Goal: Task Accomplishment & Management: Complete application form

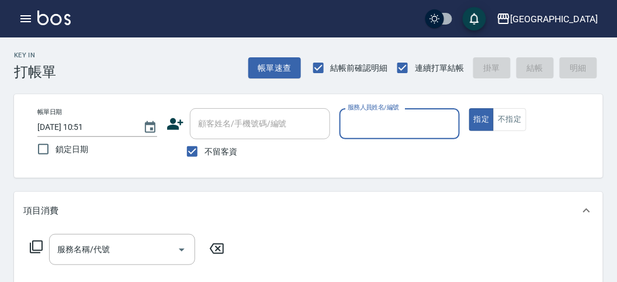
click at [385, 117] on input "服務人員姓名/編號" at bounding box center [399, 123] width 109 height 20
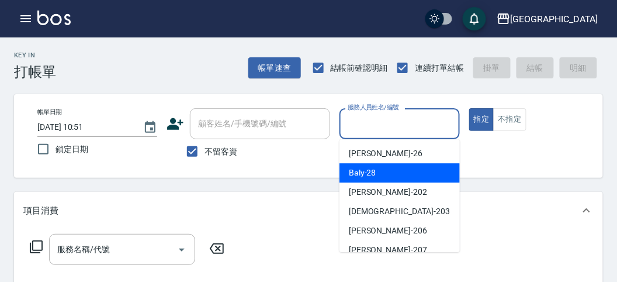
click at [394, 175] on div "Baly -28" at bounding box center [400, 172] width 120 height 19
type input "Baly-28"
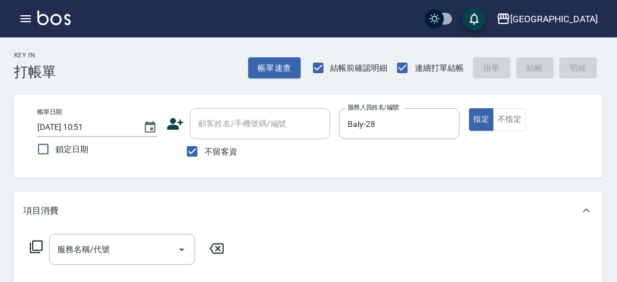
click at [33, 250] on icon at bounding box center [36, 246] width 13 height 13
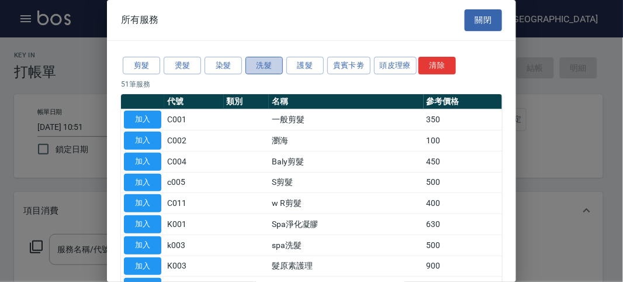
click at [266, 69] on button "洗髮" at bounding box center [263, 66] width 37 height 18
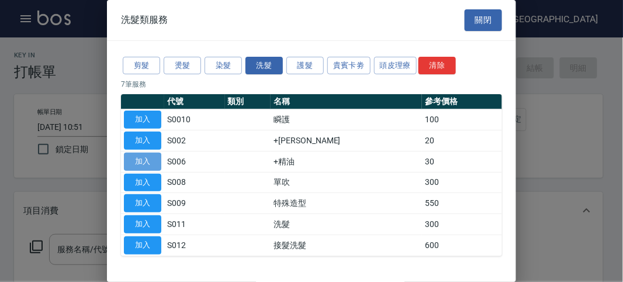
click at [143, 160] on button "加入" at bounding box center [142, 162] width 37 height 18
type input "+精油(S006)"
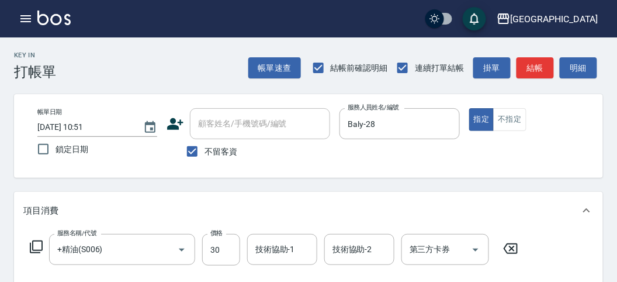
click at [40, 248] on icon at bounding box center [36, 247] width 14 height 14
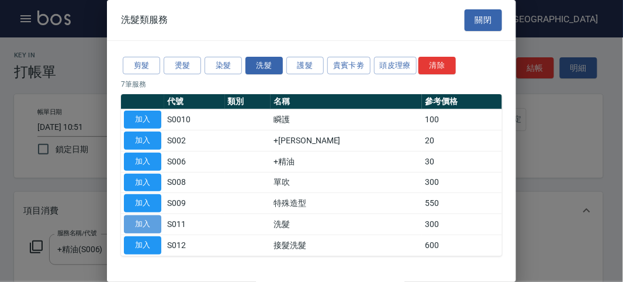
click at [151, 226] on button "加入" at bounding box center [142, 224] width 37 height 18
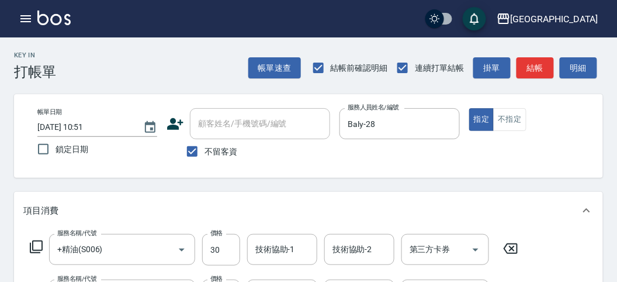
scroll to position [130, 0]
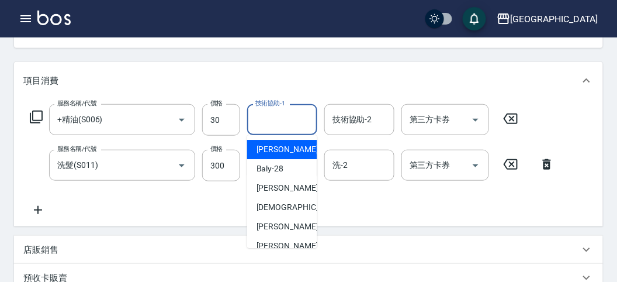
click at [263, 115] on input "技術協助-1" at bounding box center [282, 119] width 60 height 20
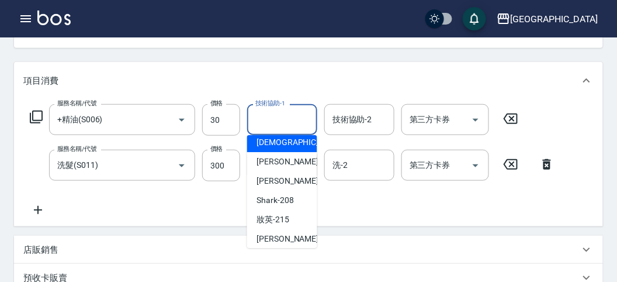
scroll to position [127, 0]
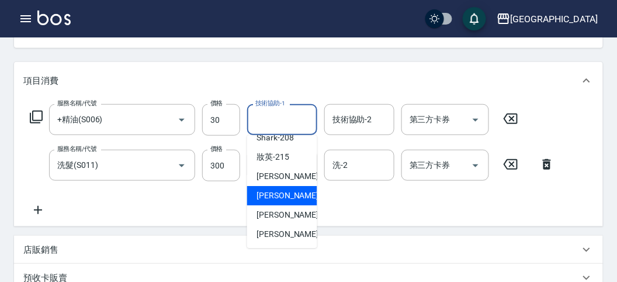
click at [283, 196] on span "Min Min -218" at bounding box center [296, 195] width 78 height 12
type input "Min Min-218"
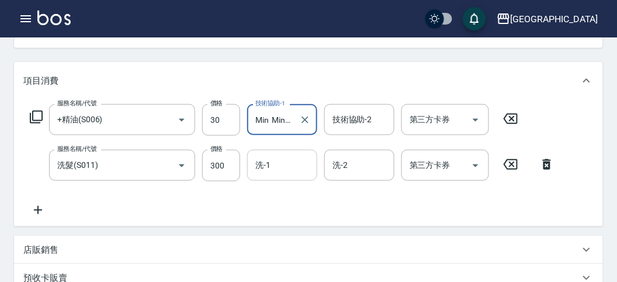
click at [281, 177] on div "洗-1" at bounding box center [282, 165] width 70 height 31
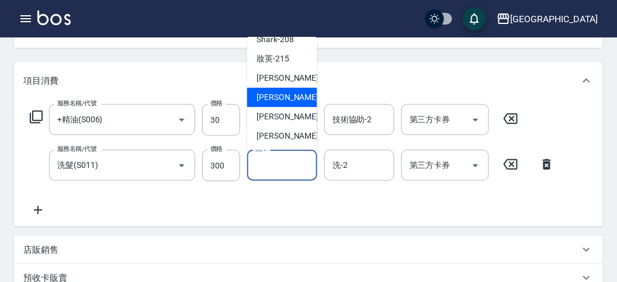
click at [288, 98] on span "Min Min -218" at bounding box center [296, 97] width 78 height 12
type input "Min Min-218"
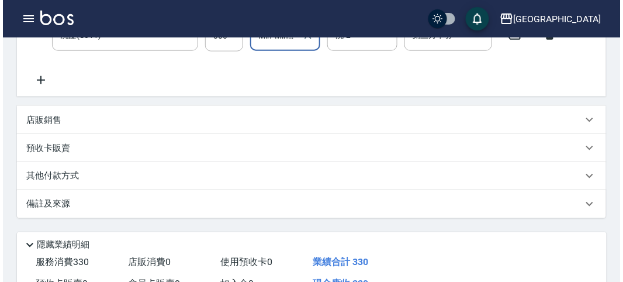
scroll to position [387, 0]
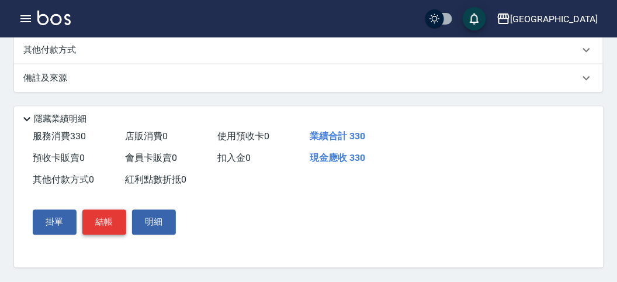
click at [109, 223] on button "結帳" at bounding box center [104, 222] width 44 height 25
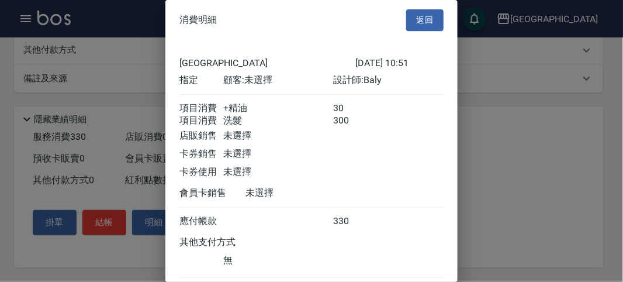
scroll to position [78, 0]
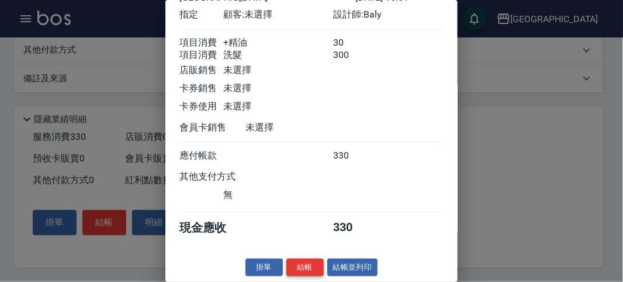
click at [303, 272] on button "結帳" at bounding box center [304, 267] width 37 height 18
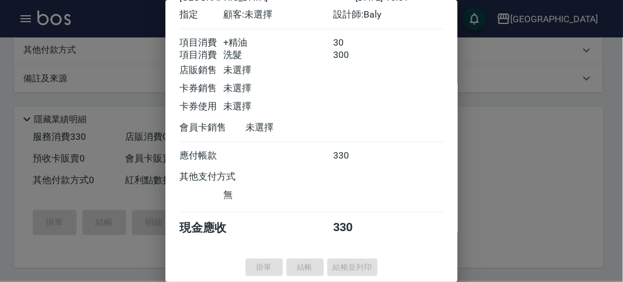
type input "[DATE] 11:49"
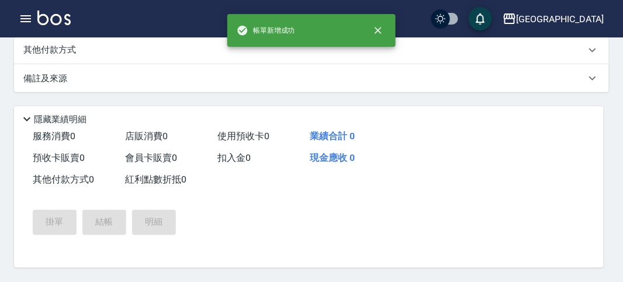
scroll to position [0, 0]
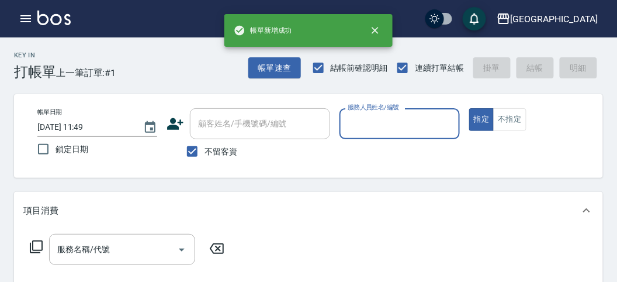
click at [385, 123] on input "服務人員姓名/編號" at bounding box center [399, 123] width 109 height 20
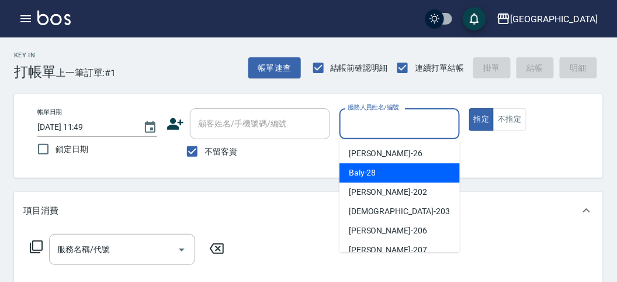
click at [382, 167] on div "Baly -28" at bounding box center [400, 172] width 120 height 19
type input "Baly-28"
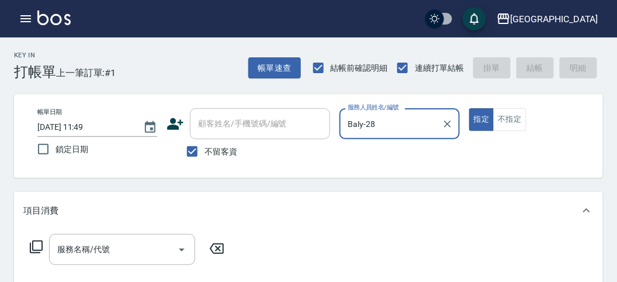
click at [39, 244] on icon at bounding box center [36, 247] width 14 height 14
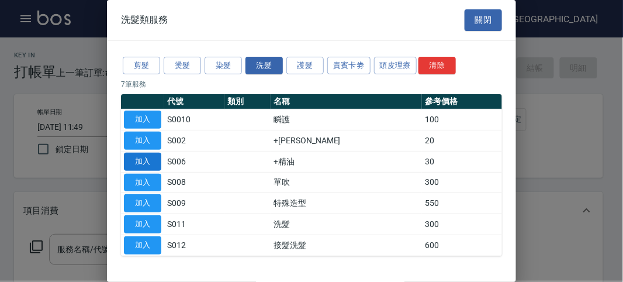
click at [143, 164] on button "加入" at bounding box center [142, 162] width 37 height 18
type input "+精油(S006)"
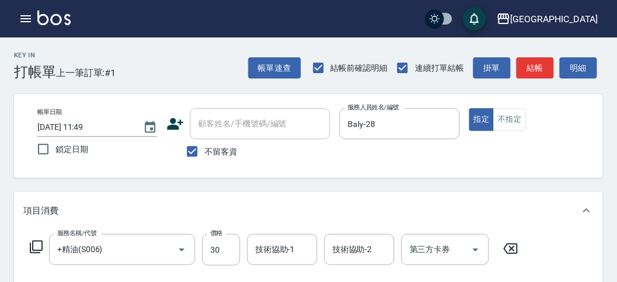
click at [34, 244] on icon at bounding box center [36, 247] width 14 height 14
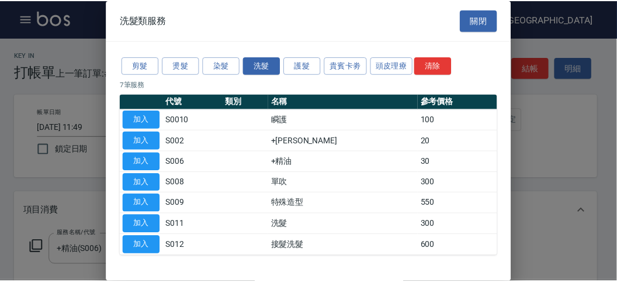
scroll to position [36, 0]
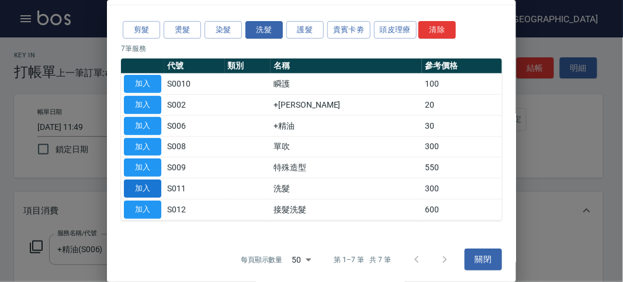
click at [141, 187] on button "加入" at bounding box center [142, 188] width 37 height 18
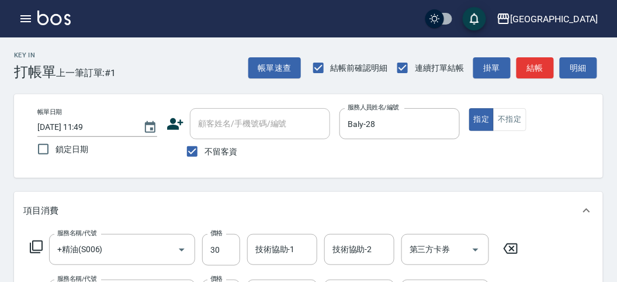
click at [41, 246] on icon at bounding box center [36, 247] width 14 height 14
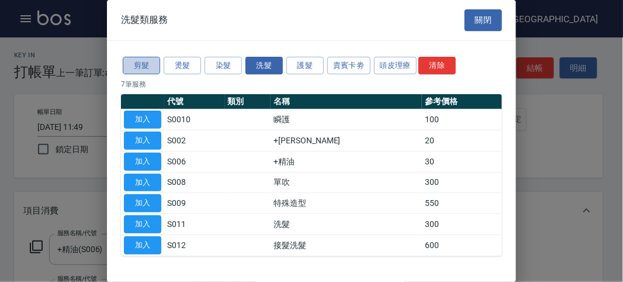
click at [149, 66] on button "剪髮" at bounding box center [141, 66] width 37 height 18
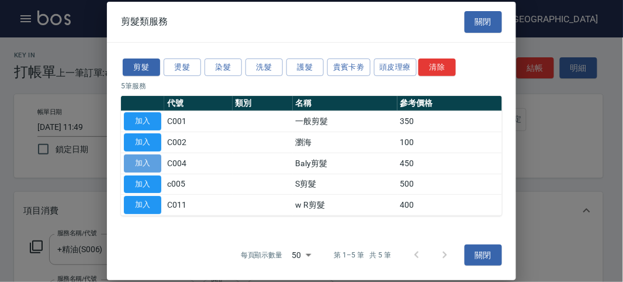
click at [147, 160] on button "加入" at bounding box center [142, 163] width 37 height 18
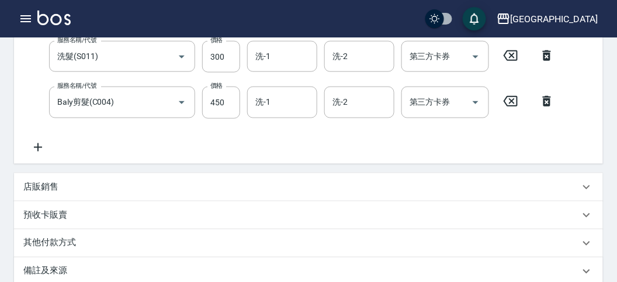
scroll to position [109, 0]
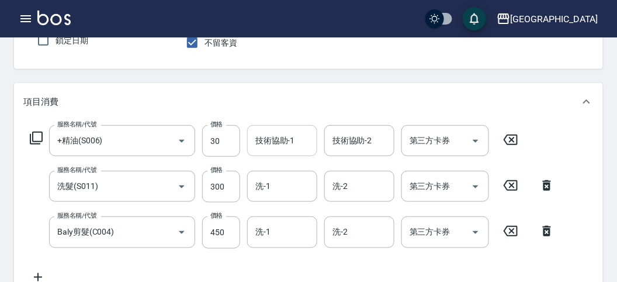
click at [260, 150] on input "技術協助-1" at bounding box center [282, 140] width 60 height 20
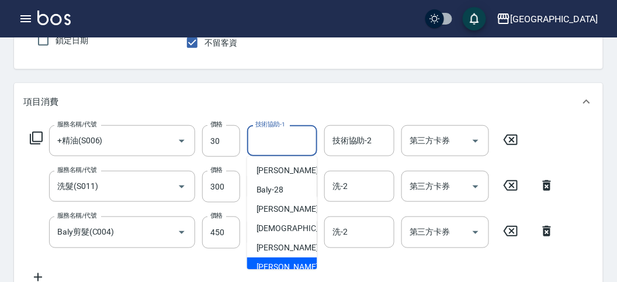
scroll to position [127, 0]
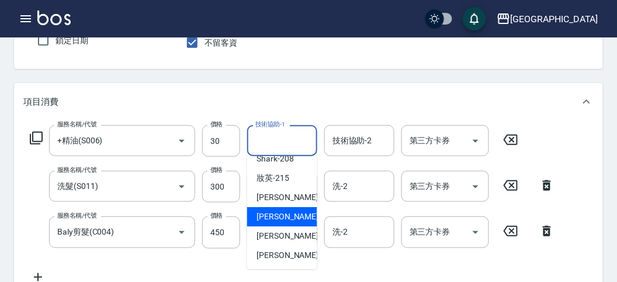
click at [270, 214] on span "Min Min -218" at bounding box center [296, 216] width 78 height 12
type input "Min Min-218"
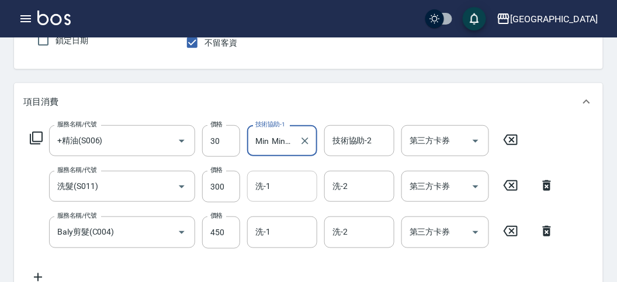
click at [278, 187] on input "洗-1" at bounding box center [282, 186] width 60 height 20
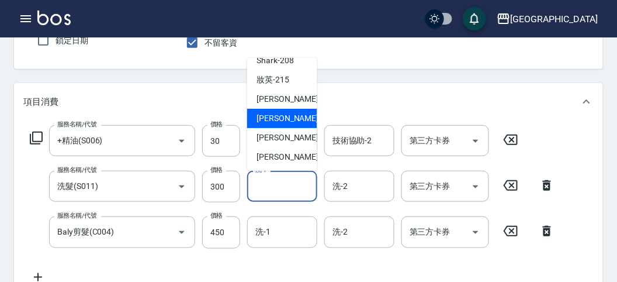
click at [283, 123] on span "Min Min -218" at bounding box center [296, 118] width 78 height 12
type input "Min Min-218"
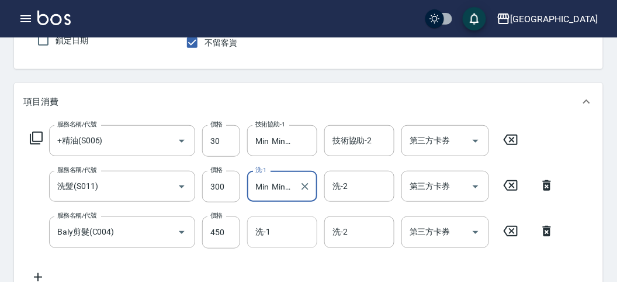
click at [272, 233] on input "洗-1" at bounding box center [282, 231] width 60 height 20
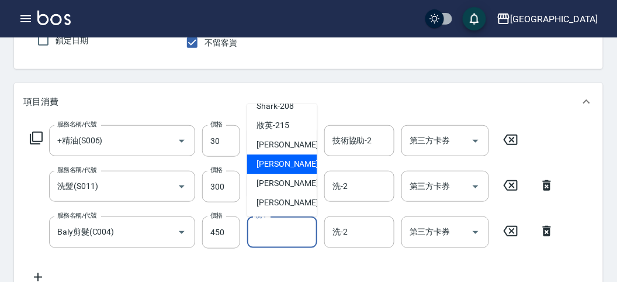
click at [288, 164] on span "Min Min -218" at bounding box center [296, 164] width 78 height 12
type input "Min Min-218"
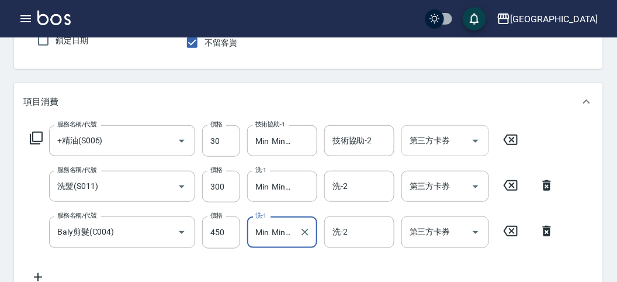
click at [453, 134] on input "第三方卡券" at bounding box center [437, 140] width 60 height 20
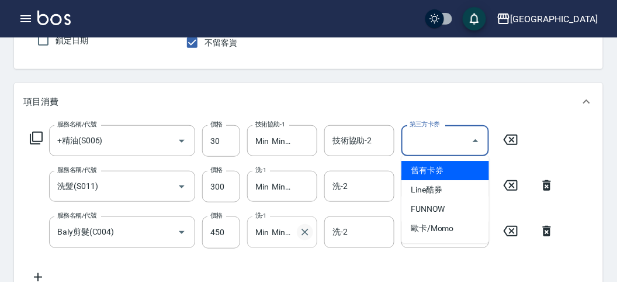
click at [306, 231] on icon "Clear" at bounding box center [305, 232] width 12 height 12
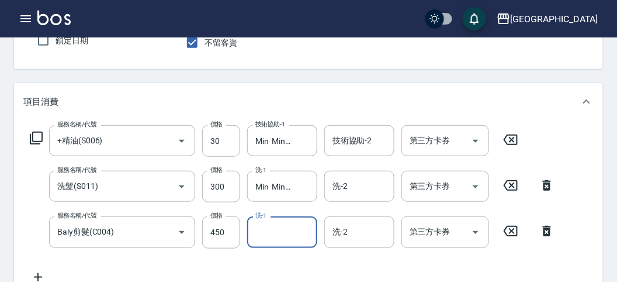
scroll to position [0, 0]
click at [41, 133] on icon at bounding box center [36, 138] width 14 height 14
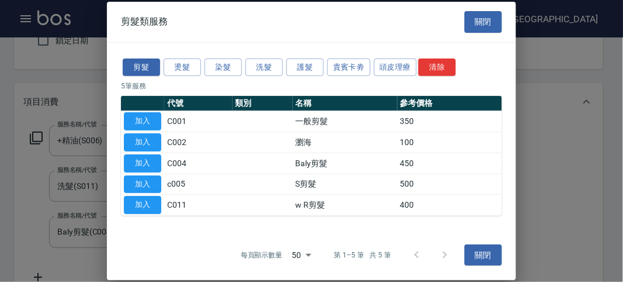
click at [44, 127] on div at bounding box center [311, 141] width 623 height 282
click at [476, 25] on button "關閉" at bounding box center [483, 22] width 37 height 22
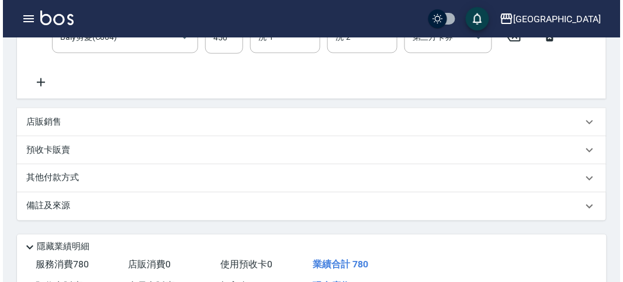
scroll to position [433, 0]
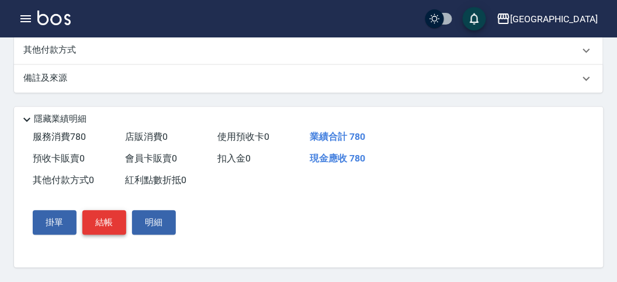
click at [106, 218] on button "結帳" at bounding box center [104, 222] width 44 height 25
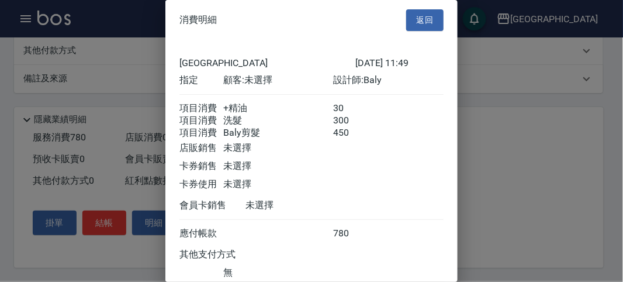
scroll to position [91, 0]
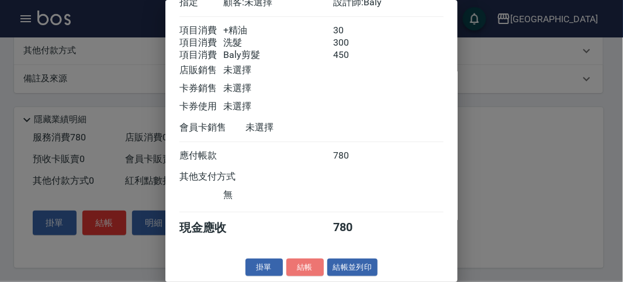
click at [304, 266] on button "結帳" at bounding box center [304, 267] width 37 height 18
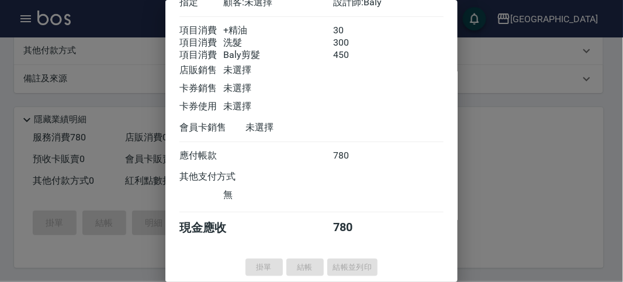
type input "[DATE] 11:50"
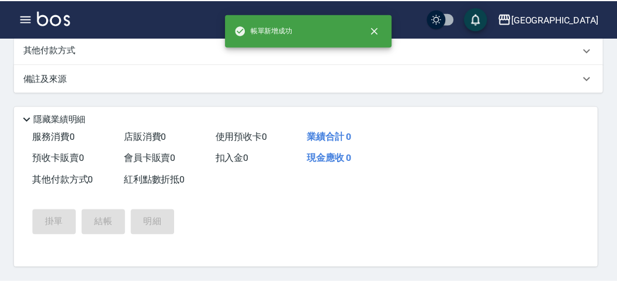
scroll to position [0, 0]
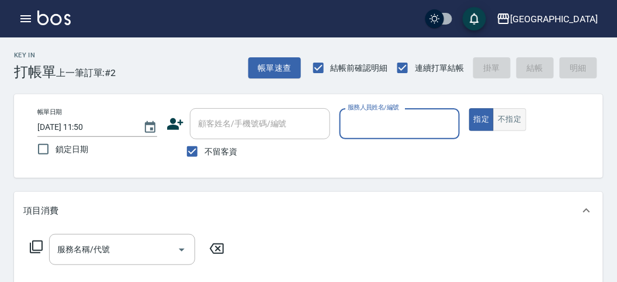
click at [510, 124] on button "不指定" at bounding box center [509, 119] width 33 height 23
click at [398, 126] on input "服務人員姓名/編號" at bounding box center [399, 123] width 109 height 20
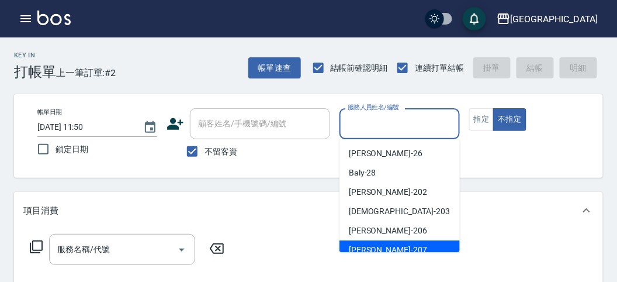
click at [370, 248] on span "[PERSON_NAME] -207" at bounding box center [388, 250] width 78 height 12
type input "[PERSON_NAME]-207"
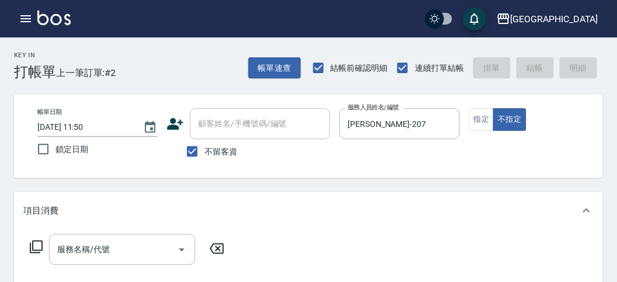
click at [30, 246] on icon at bounding box center [36, 247] width 14 height 14
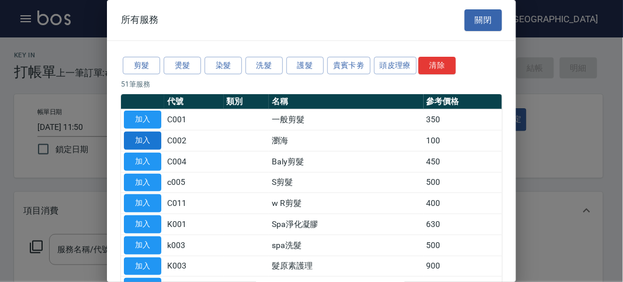
click at [150, 141] on button "加入" at bounding box center [142, 140] width 37 height 18
type input "瀏海(C002)"
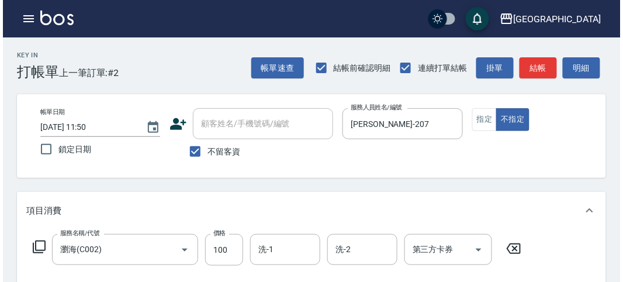
scroll to position [342, 0]
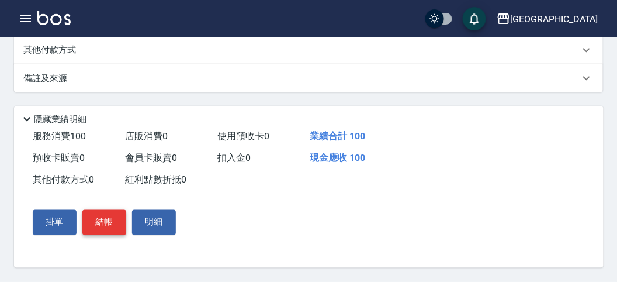
click at [101, 230] on button "結帳" at bounding box center [104, 222] width 44 height 25
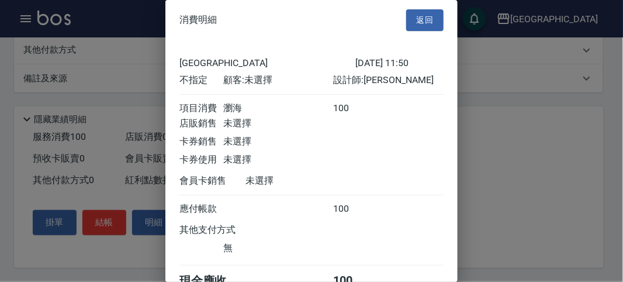
scroll to position [65, 0]
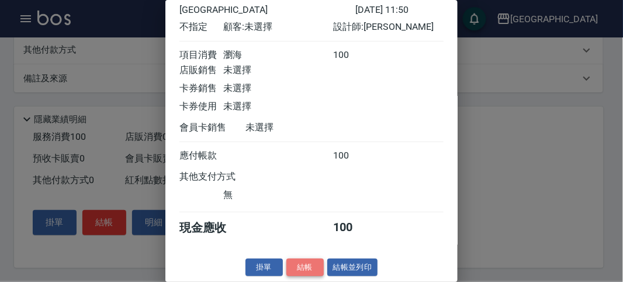
click at [308, 266] on button "結帳" at bounding box center [304, 267] width 37 height 18
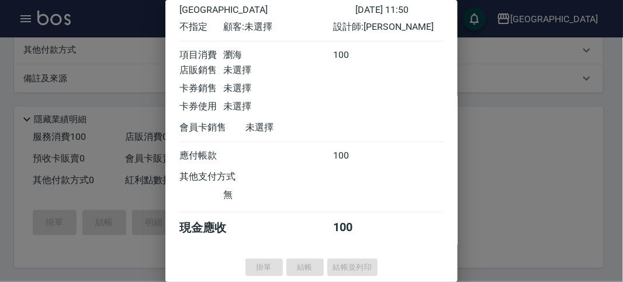
type input "[DATE] 12:10"
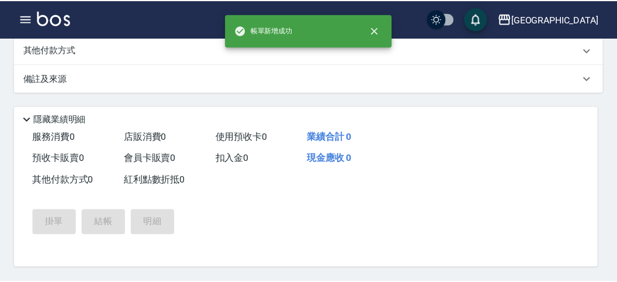
scroll to position [0, 0]
